Goal: Transaction & Acquisition: Book appointment/travel/reservation

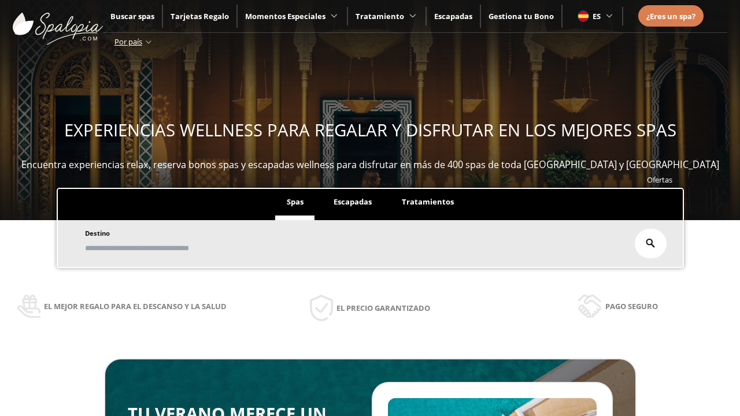
click at [352, 202] on span "Escapadas" at bounding box center [352, 202] width 38 height 10
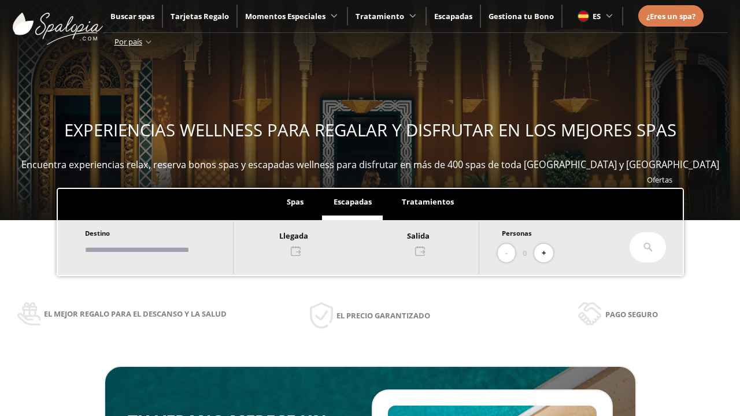
click at [164, 250] on input "text" at bounding box center [153, 250] width 144 height 20
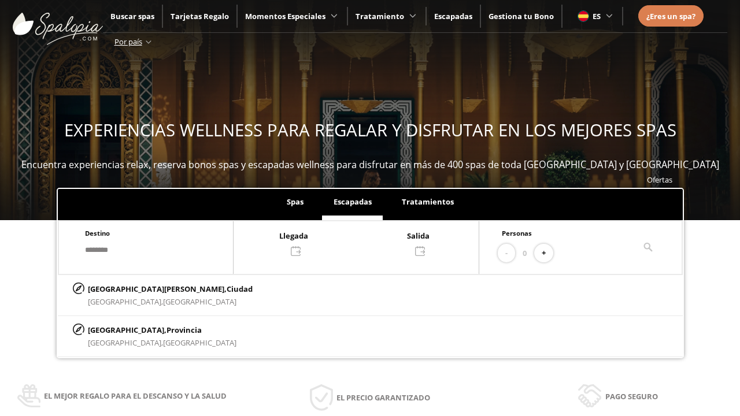
click at [369, 242] on div at bounding box center [356, 243] width 245 height 28
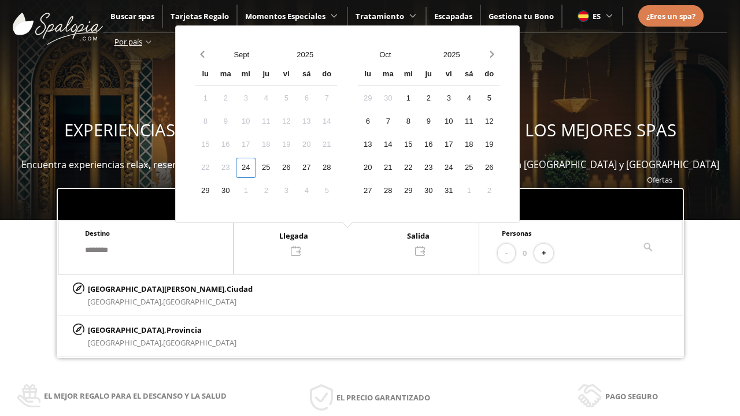
click at [297, 168] on div "26" at bounding box center [286, 168] width 20 height 20
click at [317, 168] on div "27" at bounding box center [307, 168] width 20 height 20
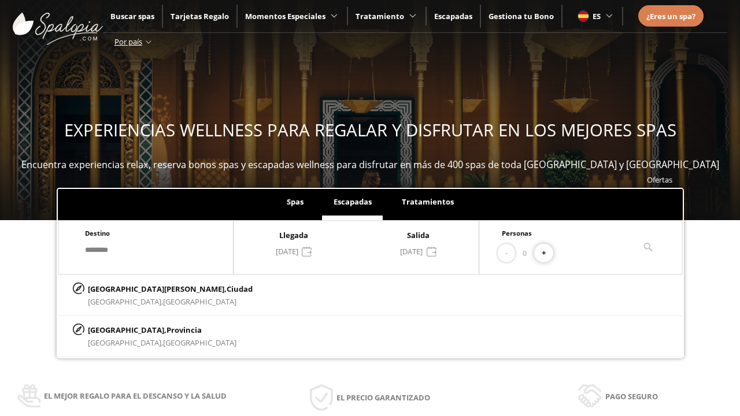
click at [548, 253] on button "+" at bounding box center [543, 253] width 19 height 19
click at [146, 288] on p "[GEOGRAPHIC_DATA][PERSON_NAME], [GEOGRAPHIC_DATA]" at bounding box center [170, 289] width 165 height 13
type input "**********"
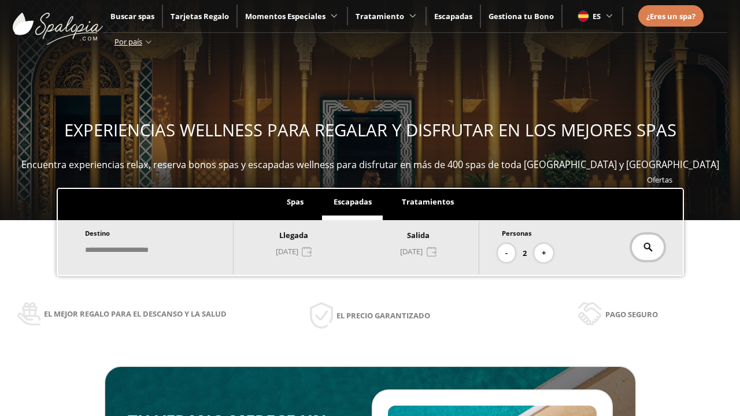
click at [647, 247] on icon at bounding box center [647, 247] width 9 height 9
